Goal: Obtain resource: Download file/media

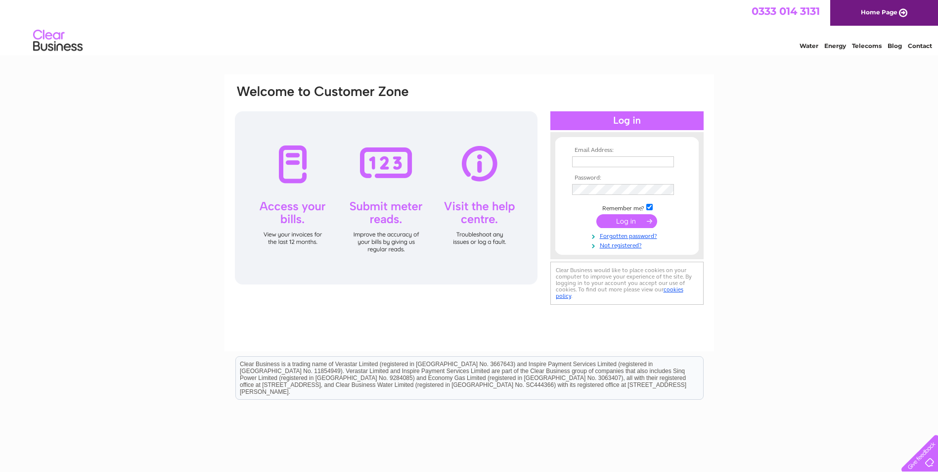
type input "carl@appleyardlocksmiths.co.uk"
click at [638, 222] on input "submit" at bounding box center [626, 221] width 61 height 14
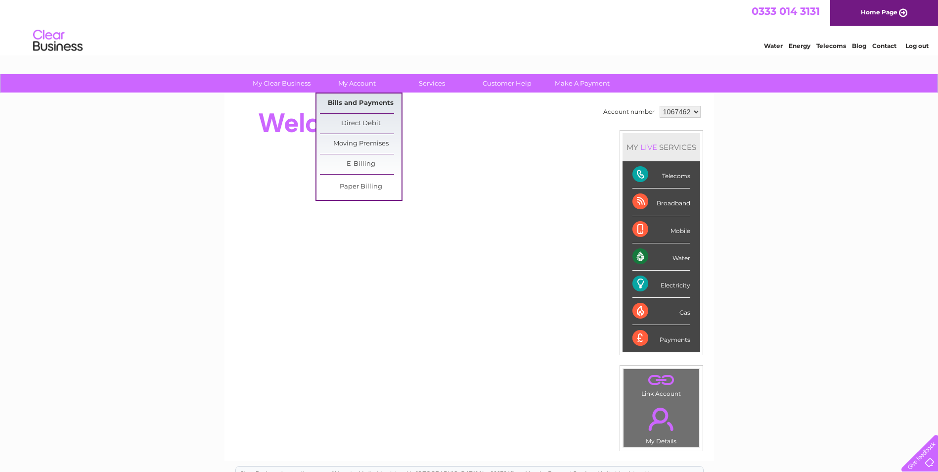
click at [355, 99] on link "Bills and Payments" at bounding box center [361, 103] width 82 height 20
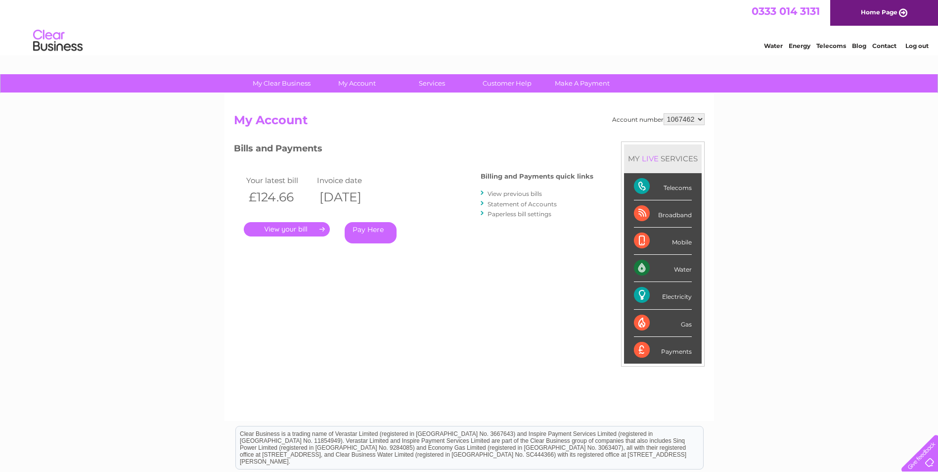
click at [319, 229] on link "." at bounding box center [287, 229] width 86 height 14
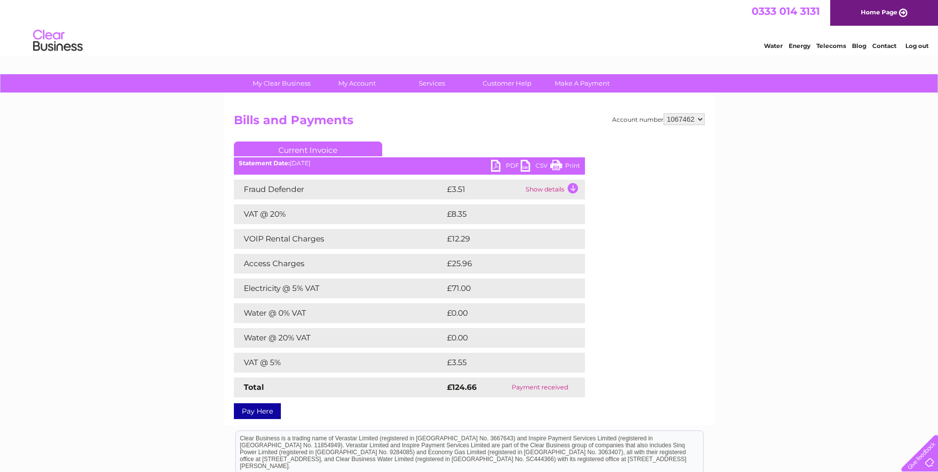
click at [499, 164] on link "PDF" at bounding box center [506, 167] width 30 height 14
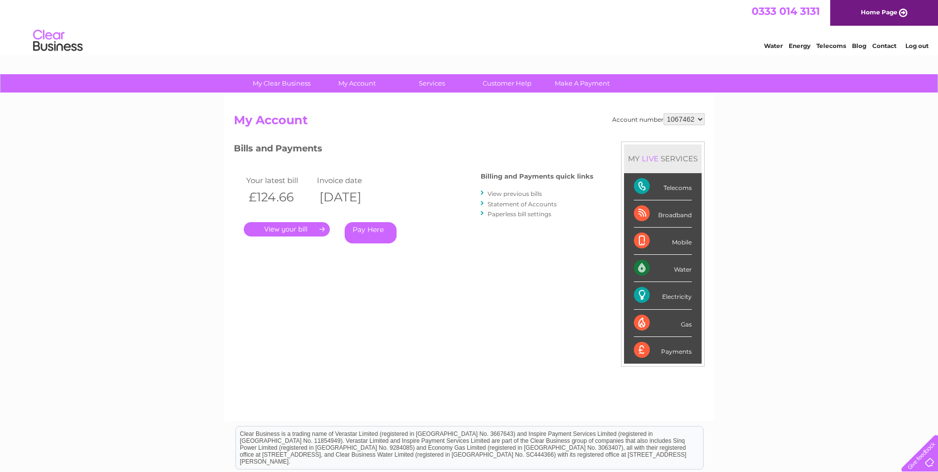
click at [514, 193] on link "View previous bills" at bounding box center [515, 193] width 54 height 7
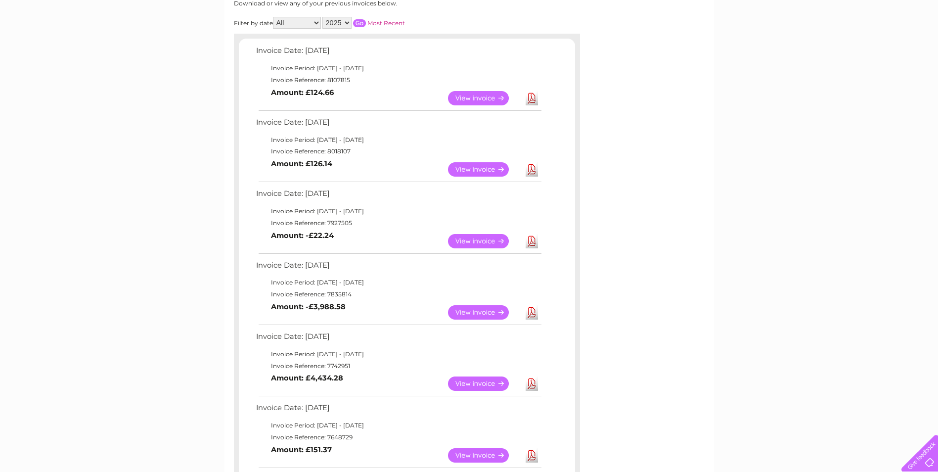
scroll to position [148, 0]
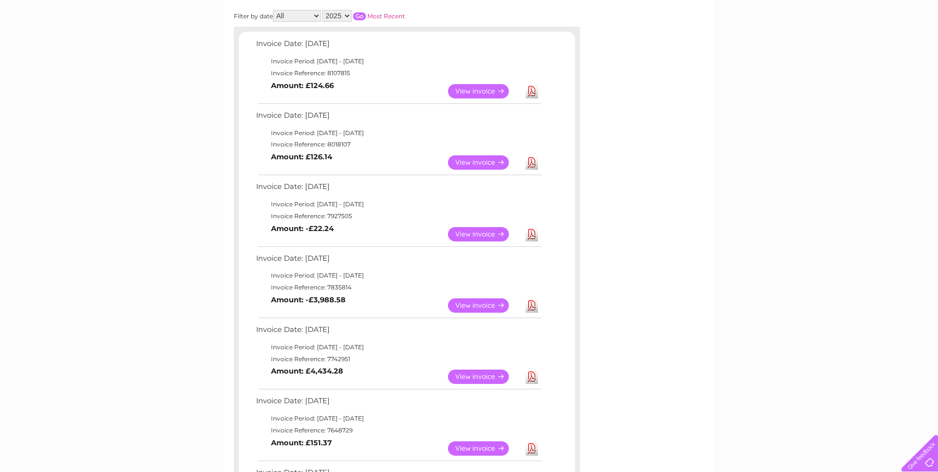
click at [529, 163] on link "Download" at bounding box center [532, 162] width 12 height 14
click at [534, 236] on link "Download" at bounding box center [532, 234] width 12 height 14
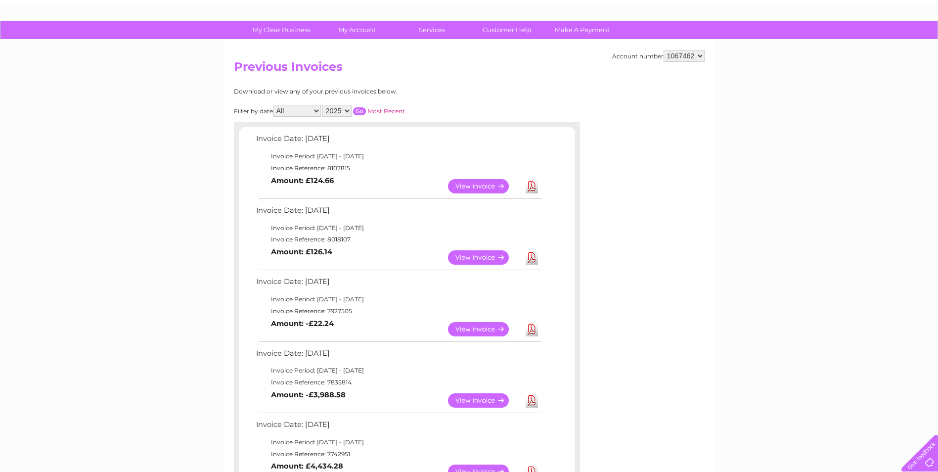
scroll to position [0, 0]
